Goal: Contribute content: Contribute content

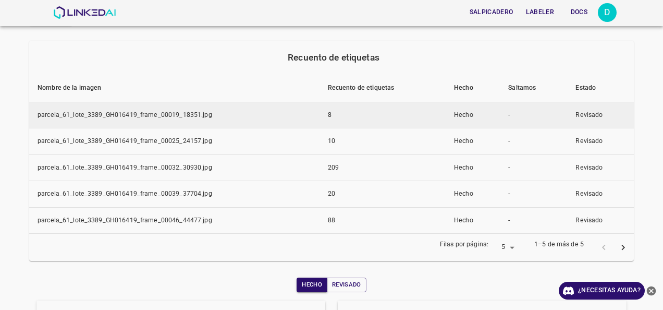
scroll to position [19, 0]
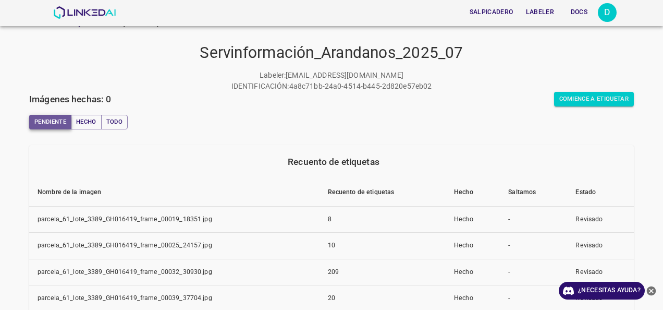
click at [56, 125] on button "Pendiente" at bounding box center [50, 122] width 42 height 15
click at [90, 126] on font "Hecho" at bounding box center [86, 122] width 20 height 10
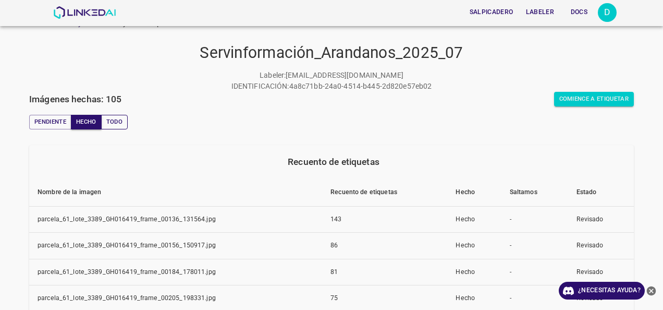
click at [122, 121] on button "Todo" at bounding box center [114, 122] width 27 height 15
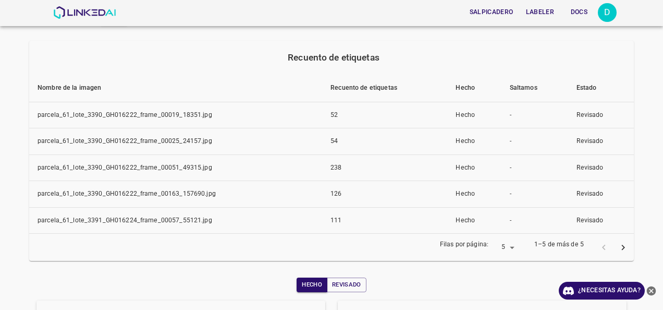
scroll to position [175, 0]
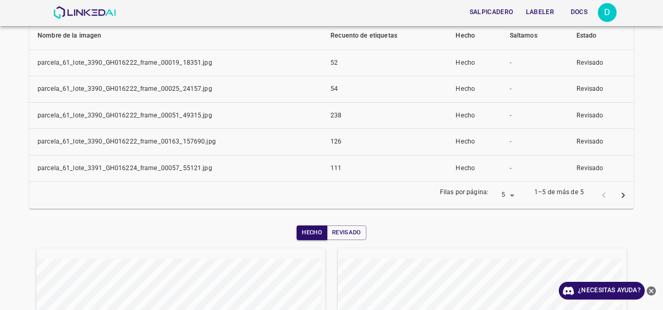
click at [621, 199] on button "página siguiente" at bounding box center [622, 195] width 19 height 19
click at [620, 199] on icon "página siguiente" at bounding box center [623, 195] width 11 height 11
click at [618, 199] on icon "página siguiente" at bounding box center [623, 195] width 11 height 11
click at [598, 196] on icon "página anterior" at bounding box center [603, 195] width 11 height 11
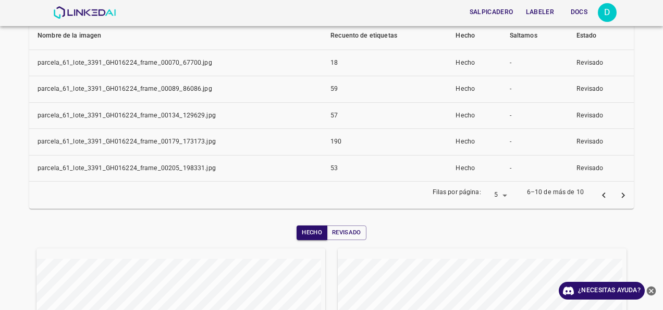
click at [598, 196] on icon "página anterior" at bounding box center [603, 195] width 11 height 11
click at [598, 196] on div at bounding box center [613, 195] width 39 height 19
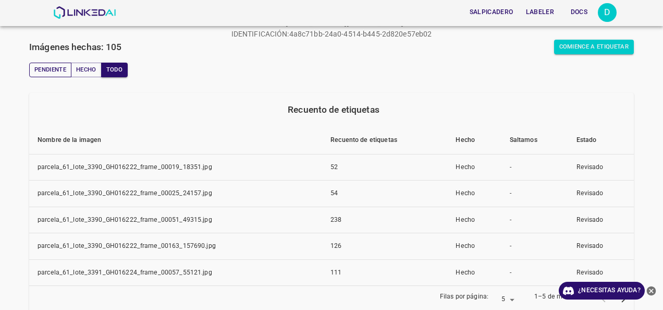
scroll to position [19, 0]
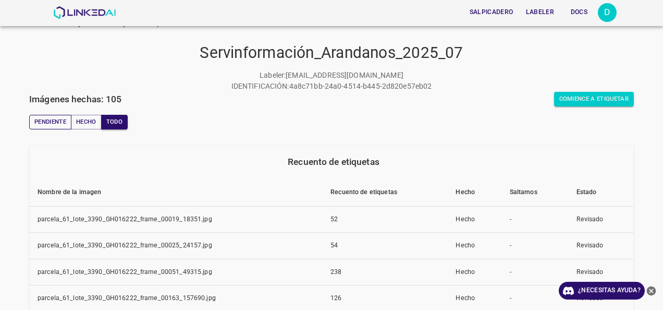
click at [40, 117] on button "Pendiente" at bounding box center [50, 122] width 42 height 15
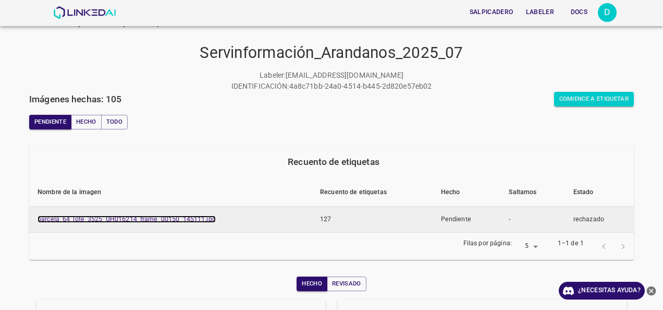
click at [167, 221] on link "parcela_64_lote_3525_GH016214_frame_00150_145111.jpg" at bounding box center [127, 218] width 178 height 7
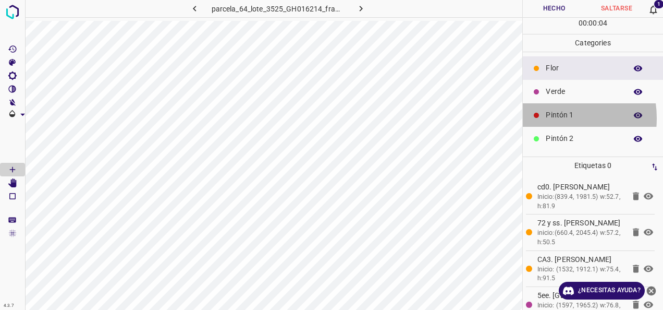
click at [550, 117] on p "Pintón 1" at bounding box center [584, 114] width 76 height 11
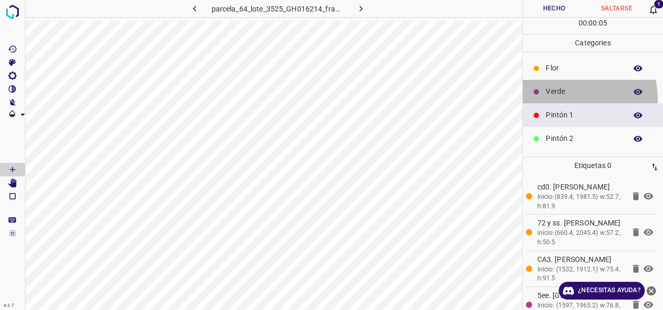
click at [552, 100] on div "Verde" at bounding box center [593, 91] width 140 height 23
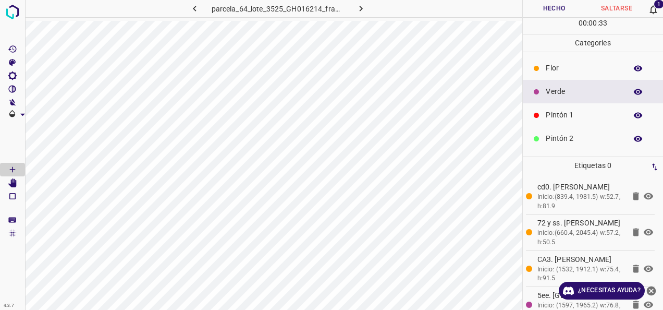
click at [554, 111] on p "Pintón 1" at bounding box center [584, 114] width 76 height 11
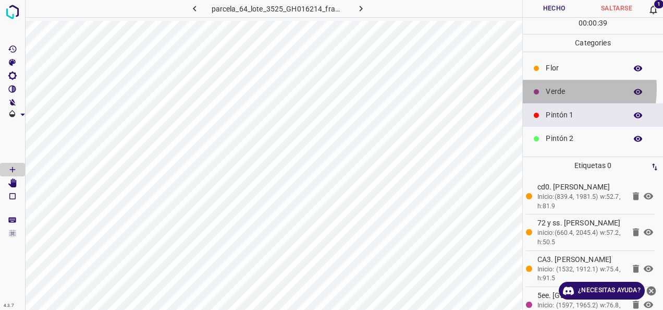
click at [544, 88] on div "Verde" at bounding box center [593, 91] width 140 height 23
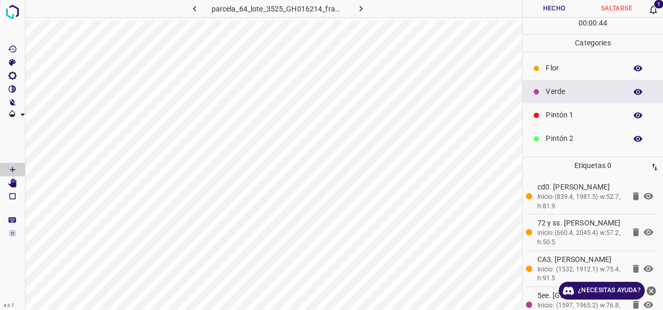
click at [564, 105] on div "Pintón 1" at bounding box center [593, 114] width 140 height 23
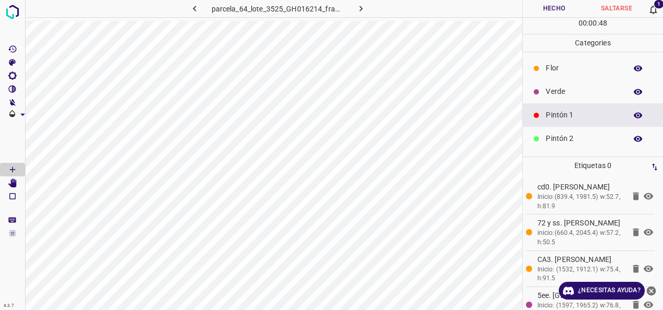
scroll to position [0, 2]
click at [566, 90] on p "Verde" at bounding box center [582, 91] width 76 height 11
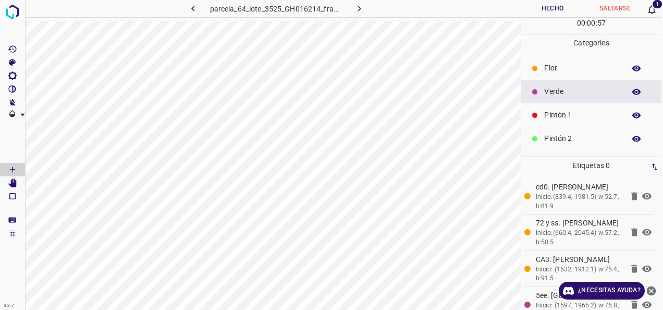
click at [571, 113] on p "Pintón 1" at bounding box center [582, 114] width 76 height 11
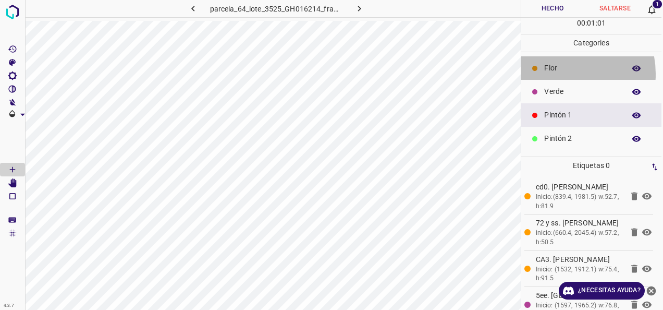
click at [562, 73] on div "Flor" at bounding box center [591, 67] width 140 height 23
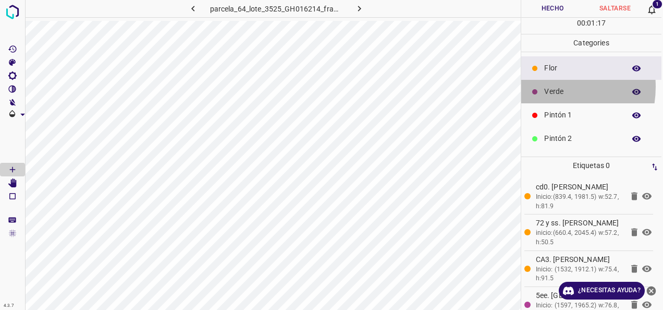
click at [544, 86] on p "Verde" at bounding box center [582, 91] width 76 height 11
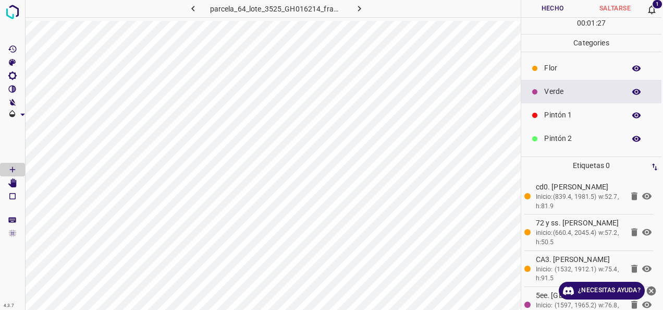
scroll to position [0, 0]
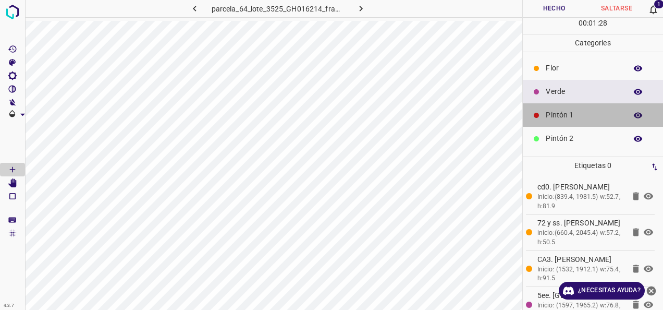
click at [598, 121] on div "Pintón 1" at bounding box center [593, 114] width 140 height 23
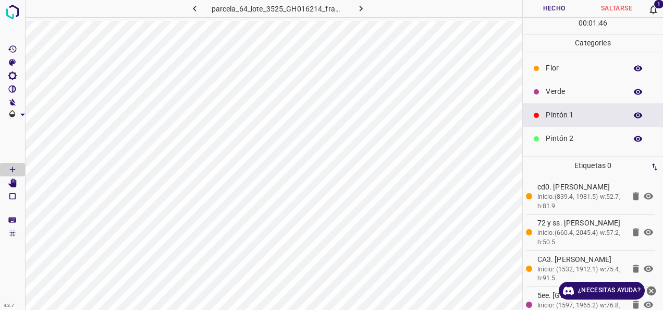
scroll to position [92, 0]
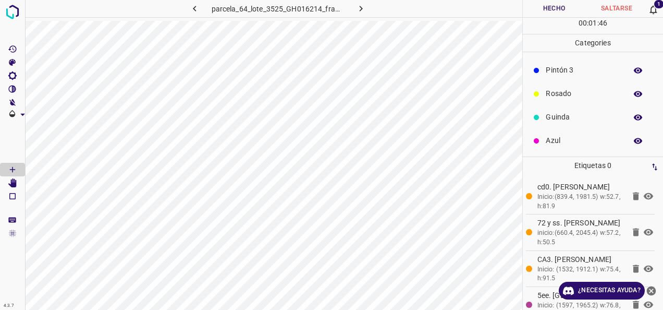
click at [583, 85] on div "Rosado" at bounding box center [593, 93] width 140 height 23
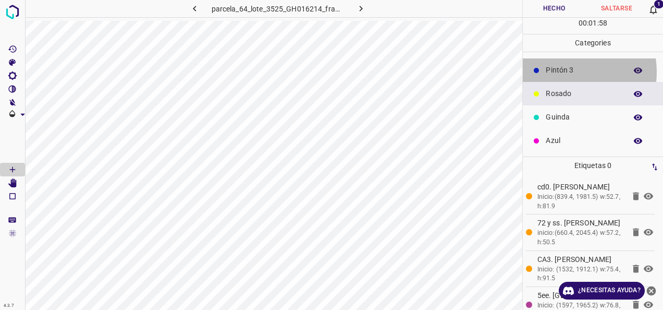
click at [561, 71] on p "Pintón 3" at bounding box center [584, 70] width 76 height 11
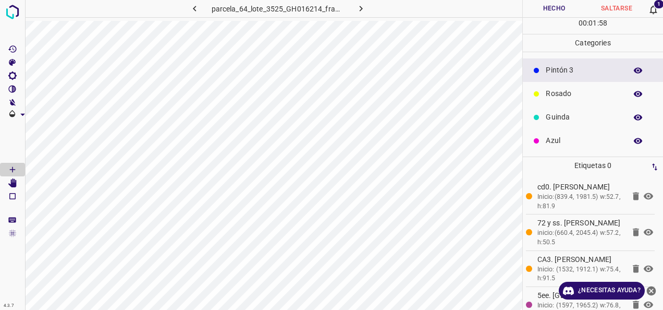
scroll to position [40, 0]
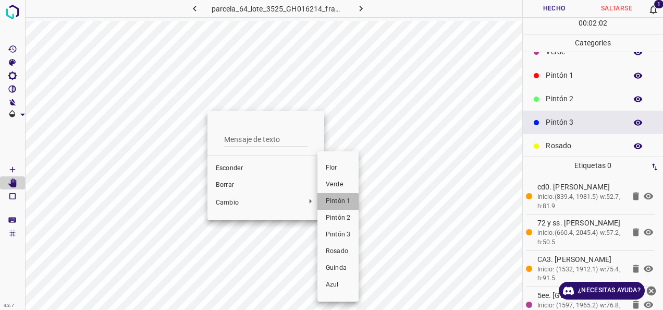
click at [335, 205] on span "Pintón 1" at bounding box center [338, 200] width 24 height 9
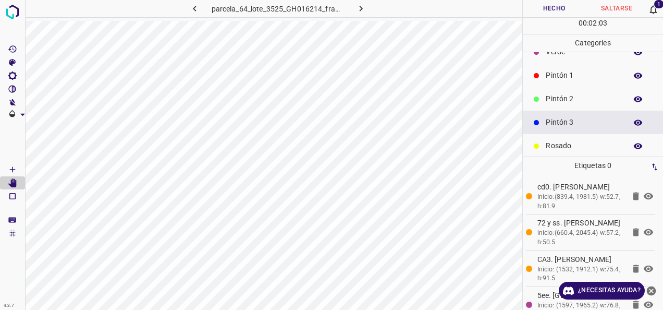
scroll to position [0, 0]
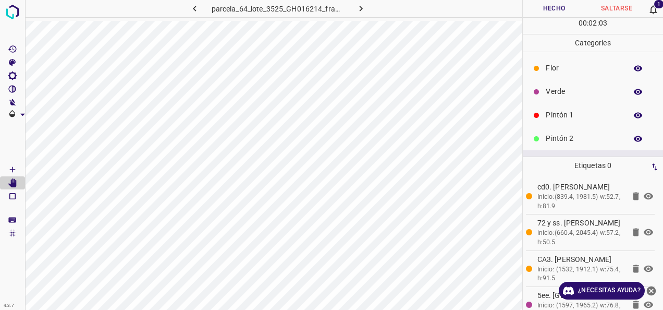
click at [569, 96] on p "Verde" at bounding box center [584, 91] width 76 height 11
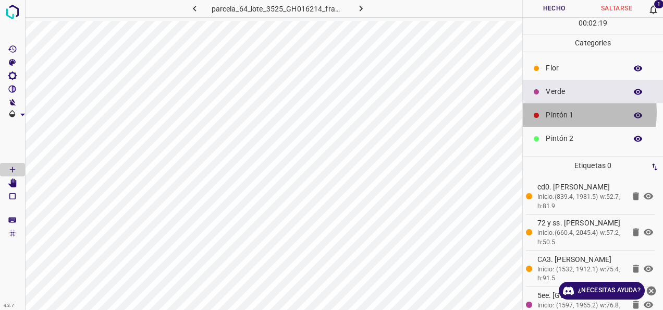
click at [561, 112] on p "Pintón 1" at bounding box center [584, 114] width 76 height 11
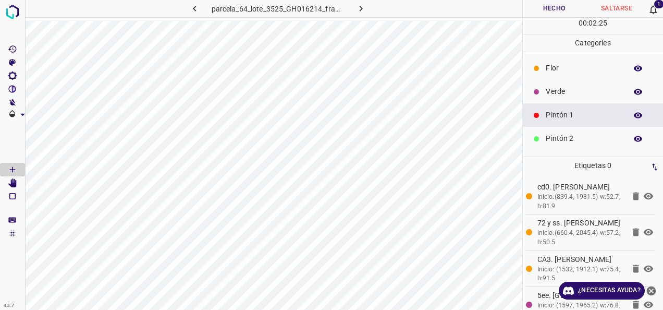
click at [557, 80] on div "Verde" at bounding box center [593, 91] width 140 height 23
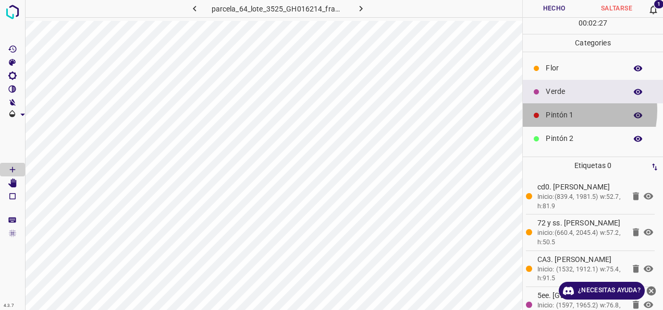
click at [560, 109] on p "Pintón 1" at bounding box center [584, 114] width 76 height 11
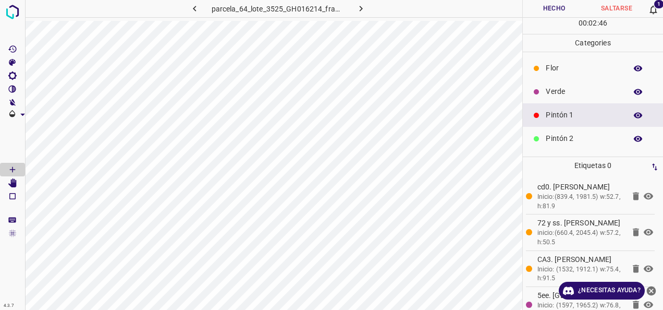
scroll to position [92, 0]
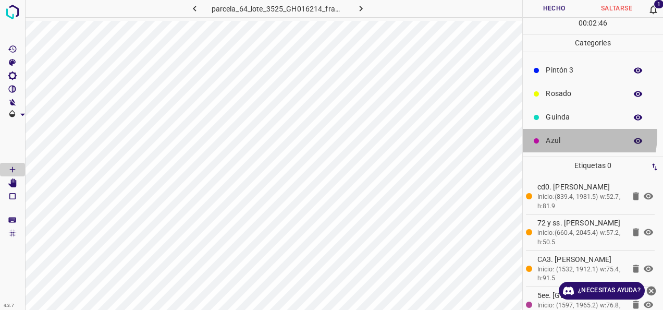
click at [563, 134] on div "Azul" at bounding box center [593, 140] width 140 height 23
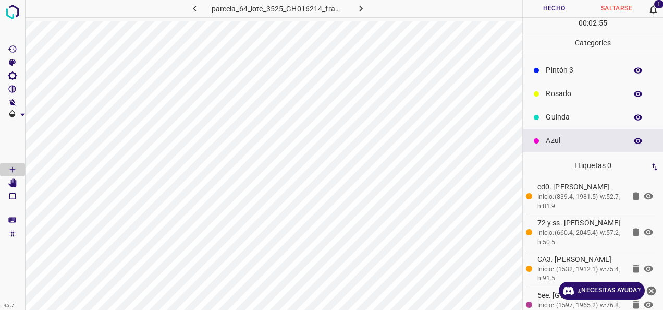
scroll to position [0, 0]
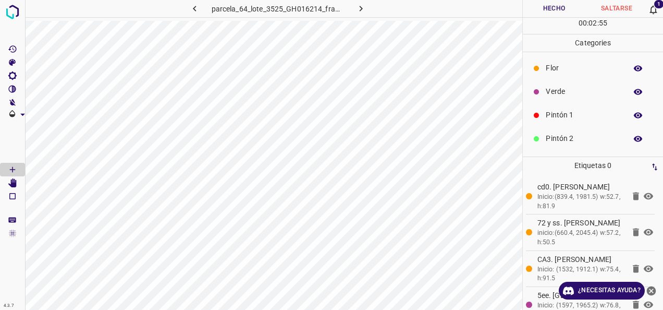
click at [575, 102] on div "Verde" at bounding box center [593, 91] width 140 height 23
click at [528, 109] on div "Pintón 1" at bounding box center [593, 114] width 140 height 23
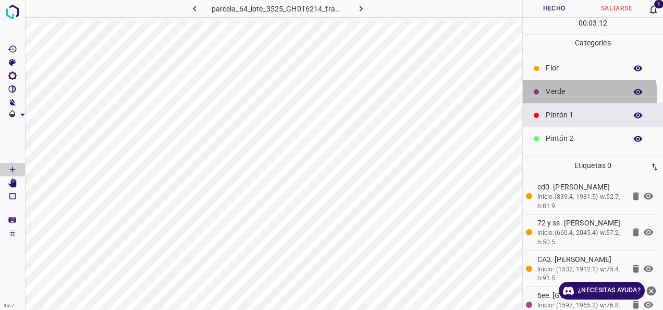
click at [572, 95] on p "Verde" at bounding box center [584, 91] width 76 height 11
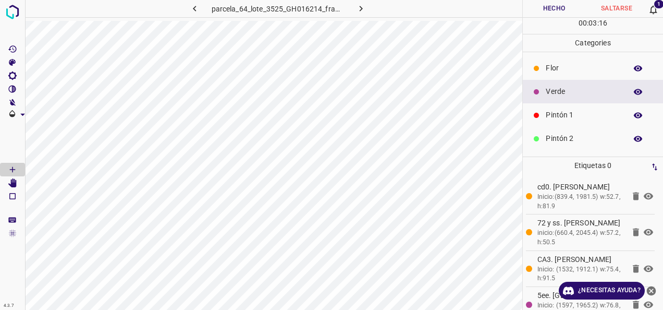
scroll to position [52, 0]
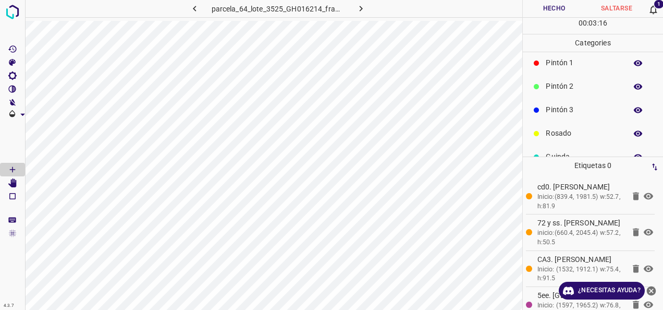
click at [574, 136] on p "Rosado" at bounding box center [584, 133] width 76 height 11
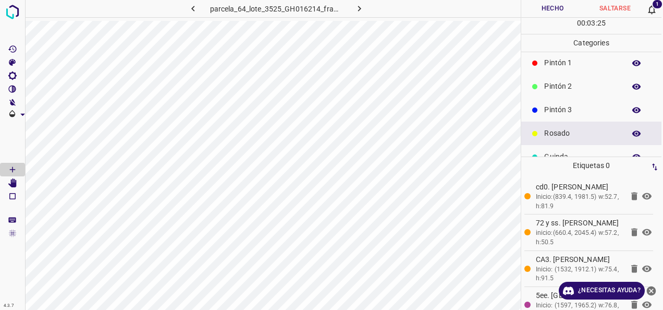
click at [563, 70] on div "Pintón 1" at bounding box center [591, 62] width 140 height 23
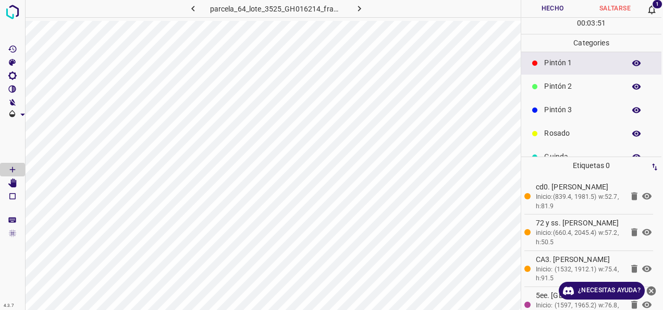
scroll to position [0, 0]
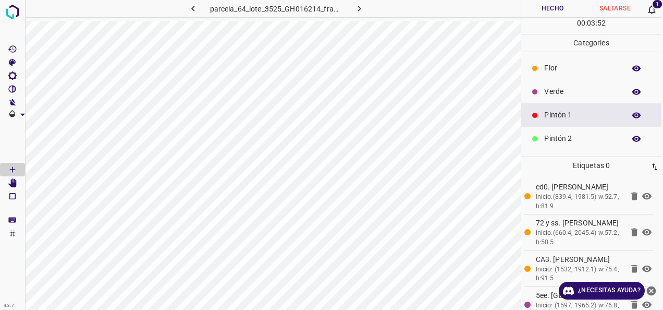
click at [577, 95] on p "Verde" at bounding box center [582, 91] width 76 height 11
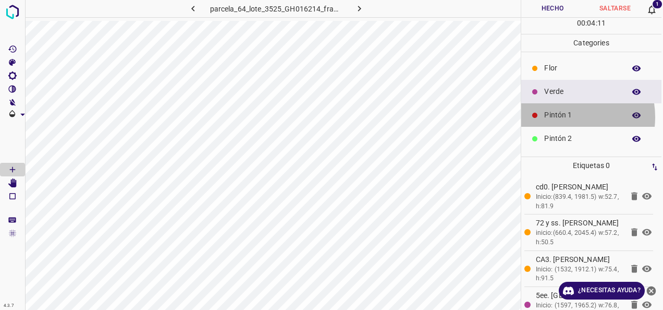
click at [566, 116] on p "Pintón 1" at bounding box center [582, 114] width 76 height 11
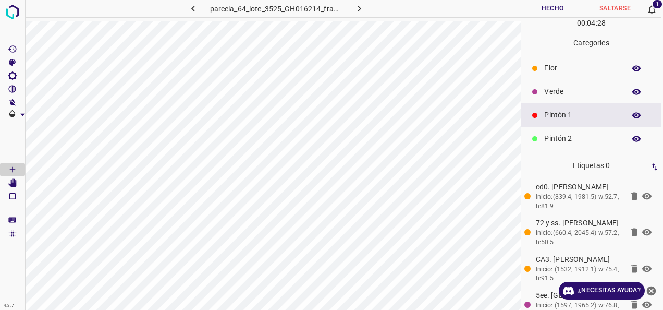
click at [561, 92] on p "Verde" at bounding box center [582, 91] width 76 height 11
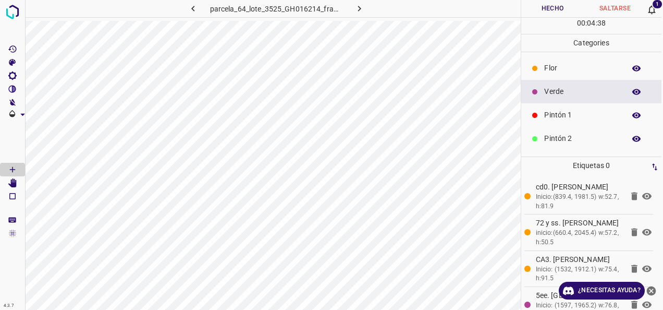
click at [570, 114] on p "Pintón 1" at bounding box center [582, 114] width 76 height 11
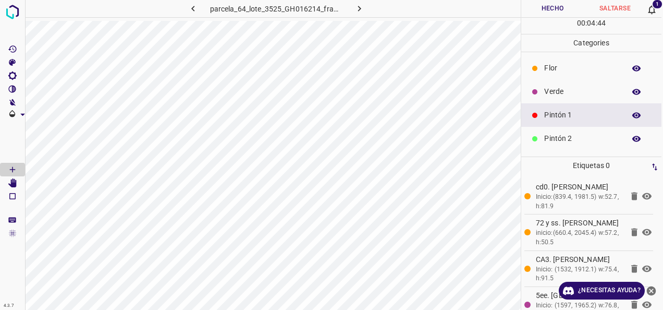
click at [544, 97] on div "Verde" at bounding box center [591, 91] width 140 height 23
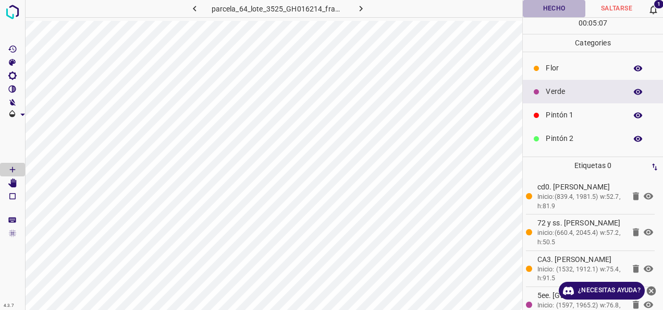
click at [540, 10] on button "Hecho" at bounding box center [554, 8] width 63 height 17
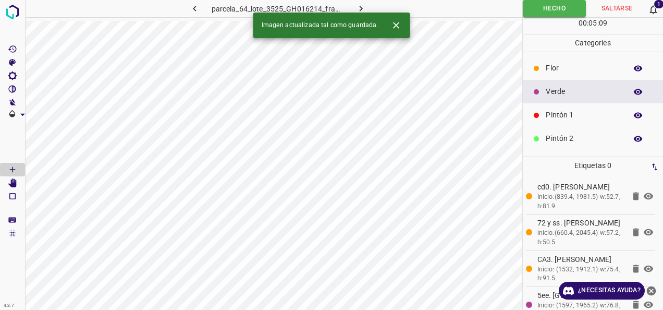
click at [364, 5] on icon "button" at bounding box center [360, 8] width 11 height 11
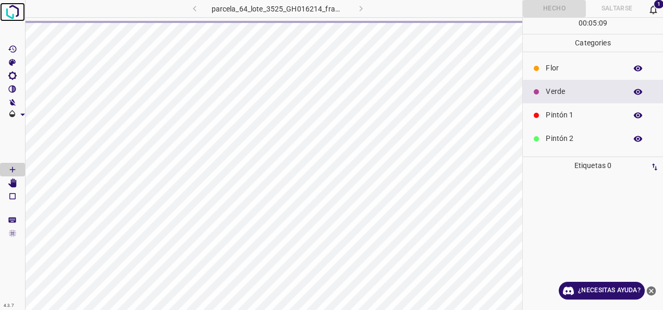
click at [6, 16] on img at bounding box center [12, 12] width 19 height 19
